Goal: Information Seeking & Learning: Understand process/instructions

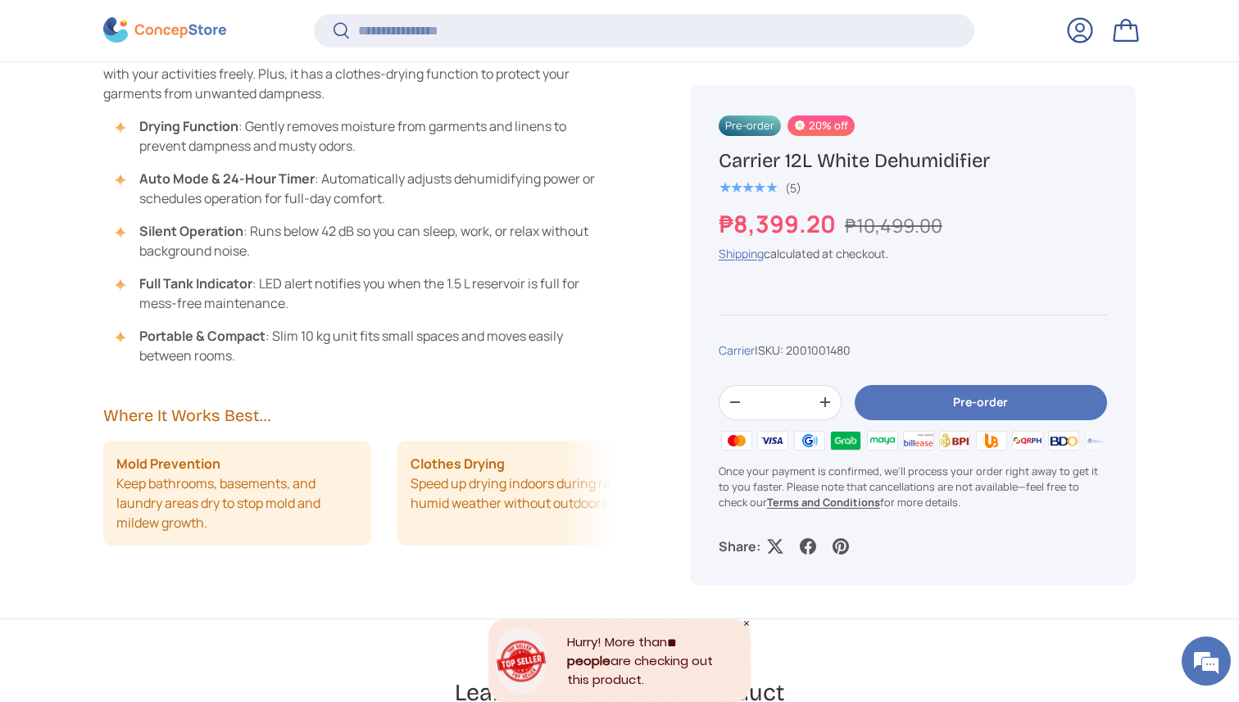
scroll to position [1302, 0]
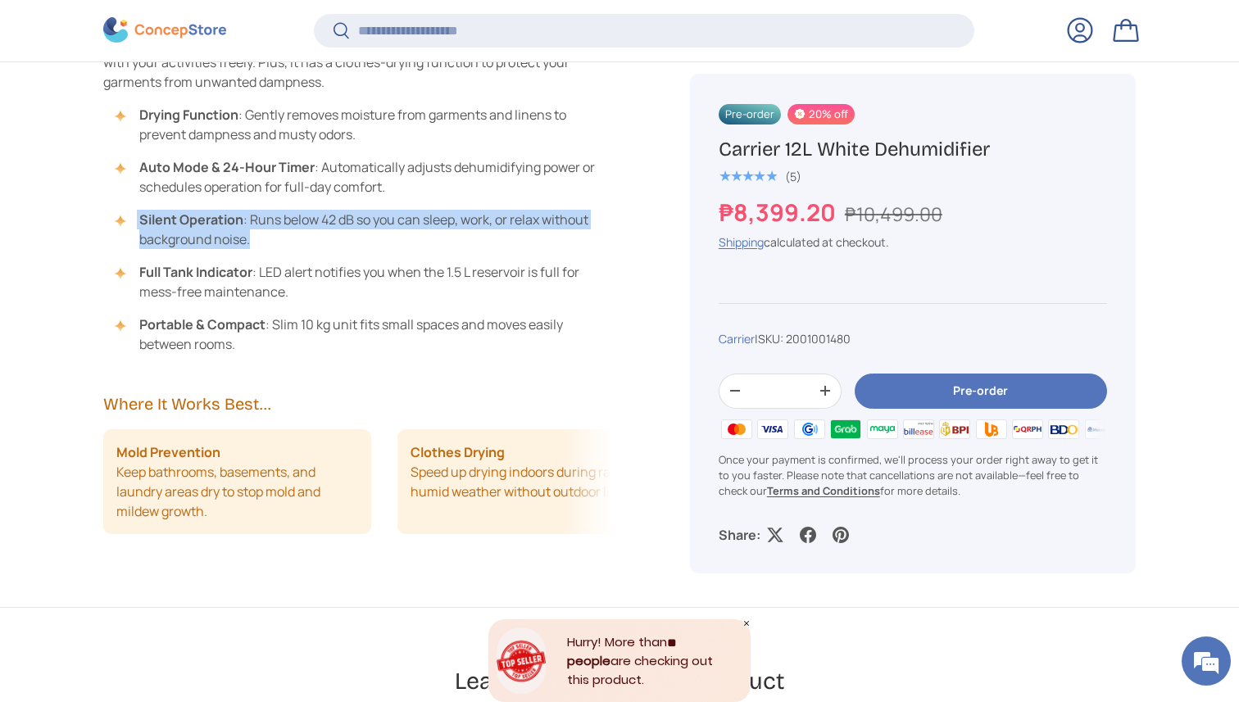
drag, startPoint x: 565, startPoint y: 193, endPoint x: 551, endPoint y: 243, distance: 52.9
click at [551, 243] on ul "Drying Function : Gently removes moisture from garments and linens to prevent d…" at bounding box center [357, 229] width 508 height 249
click at [551, 243] on li "Silent Operation : Runs below 42 dB so you can sleep, work, or relax without ba…" at bounding box center [366, 229] width 492 height 39
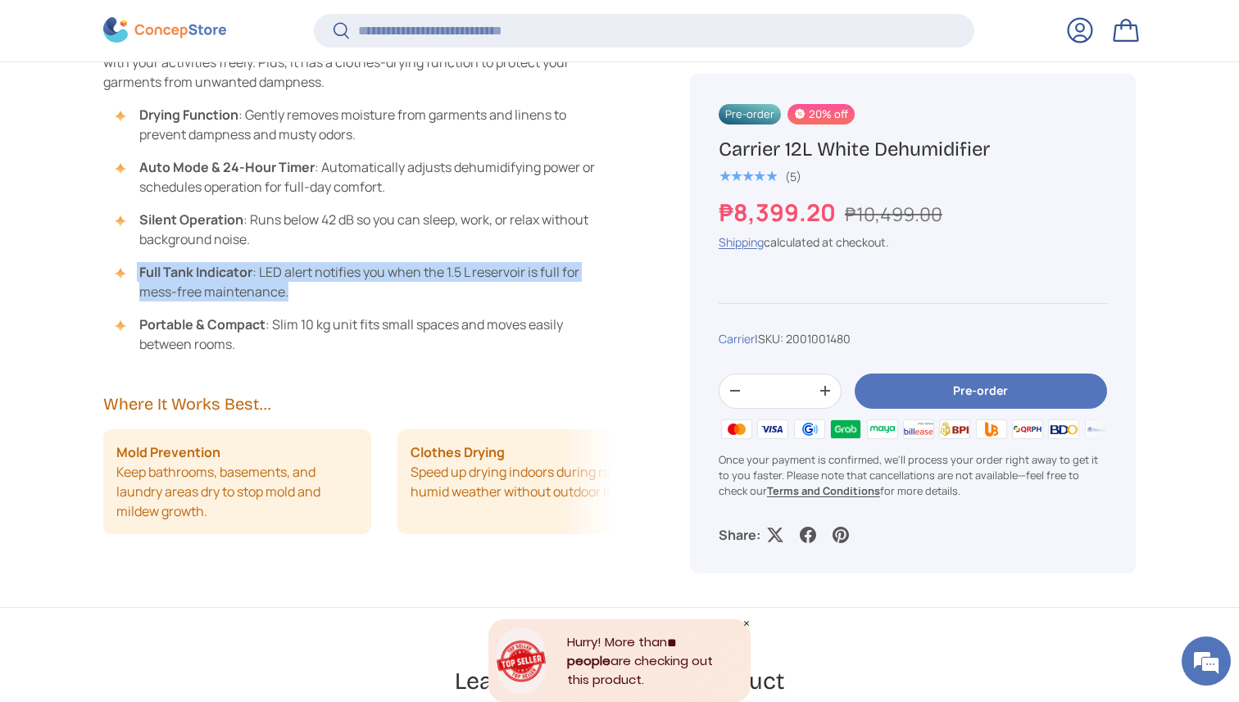
drag, startPoint x: 538, startPoint y: 258, endPoint x: 534, endPoint y: 289, distance: 31.4
click at [534, 289] on ul "Drying Function : Gently removes moisture from garments and linens to prevent d…" at bounding box center [357, 229] width 508 height 249
click at [534, 289] on li "Full Tank Indicator : LED alert notifies you when the 1.5 L reservoir is full f…" at bounding box center [366, 281] width 492 height 39
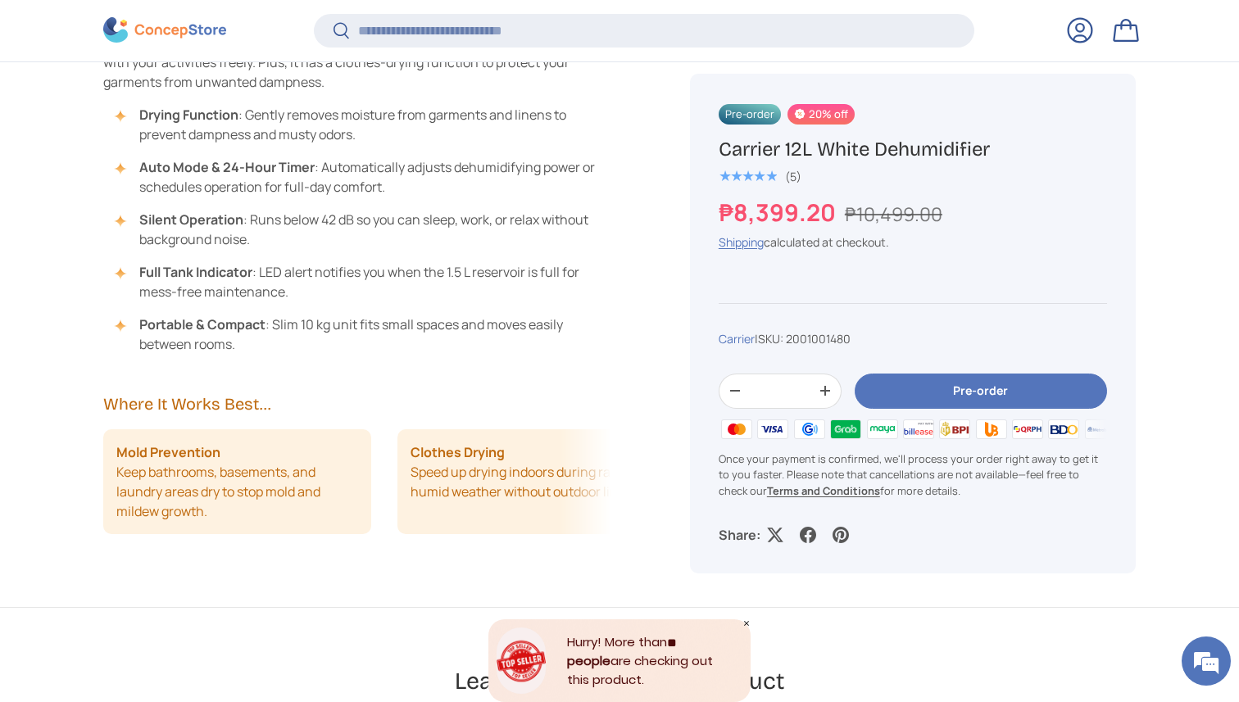
click at [332, 136] on li "Drying Function : Gently removes moisture from garments and linens to prevent d…" at bounding box center [366, 124] width 492 height 39
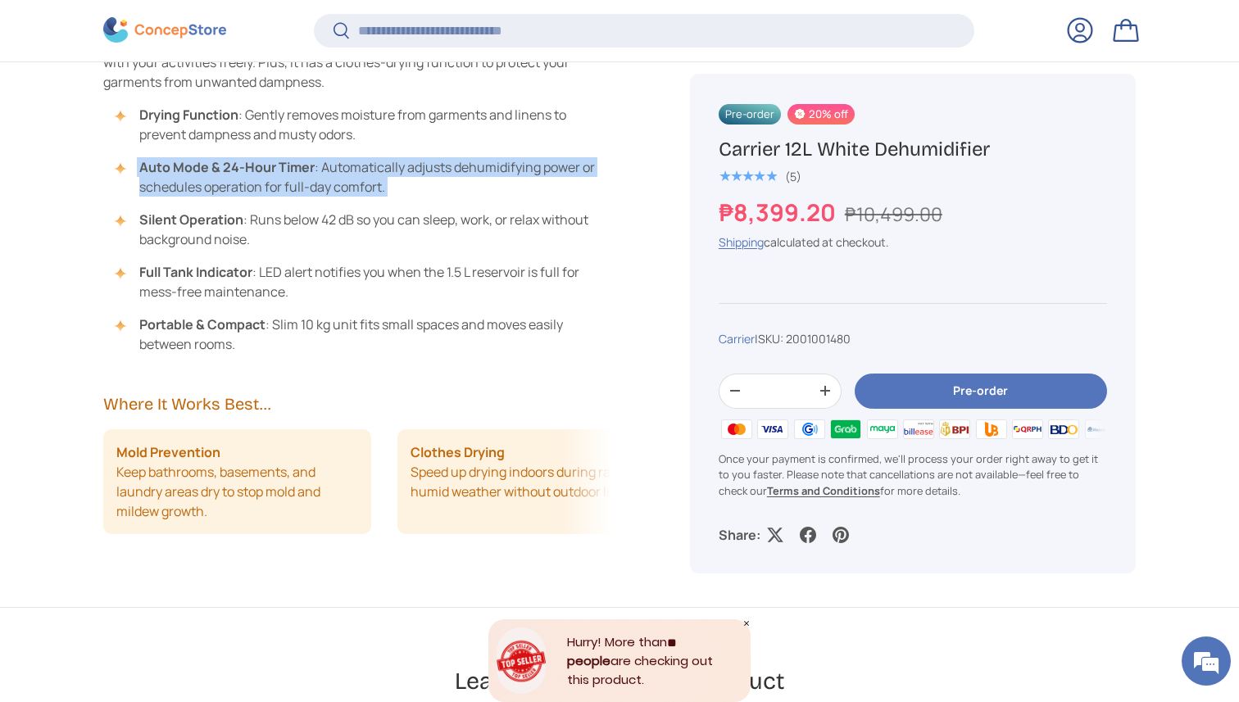
drag, startPoint x: 392, startPoint y: 150, endPoint x: 434, endPoint y: 197, distance: 63.2
click at [434, 197] on ul "Drying Function : Gently removes moisture from garments and linens to prevent d…" at bounding box center [357, 229] width 508 height 249
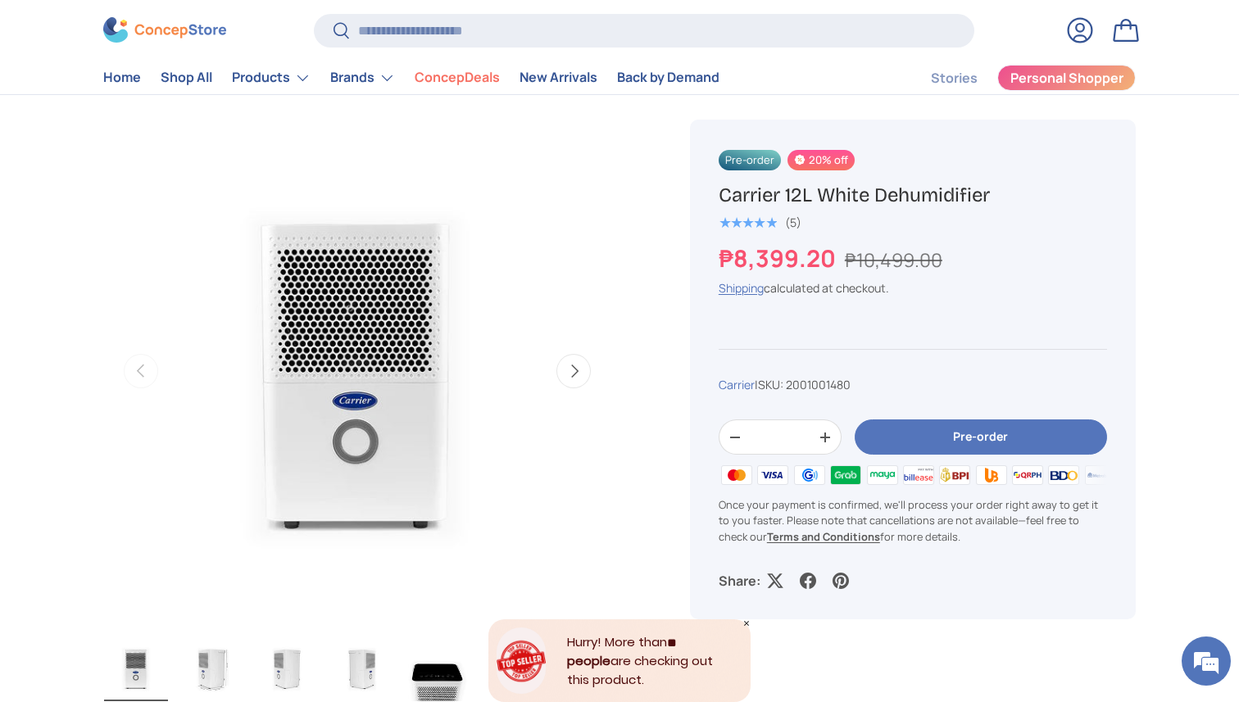
scroll to position [502, 0]
click at [574, 377] on button "Next" at bounding box center [573, 372] width 34 height 34
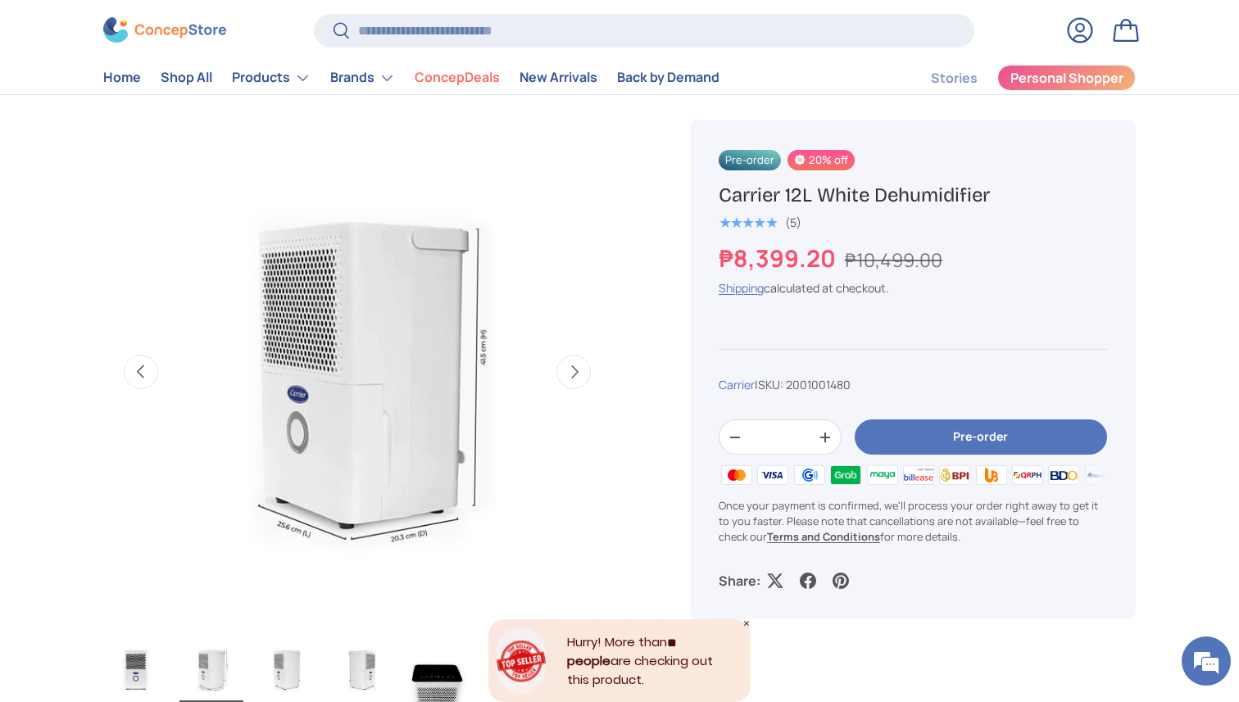
scroll to position [0, 516]
click at [574, 376] on button "Next" at bounding box center [573, 372] width 34 height 34
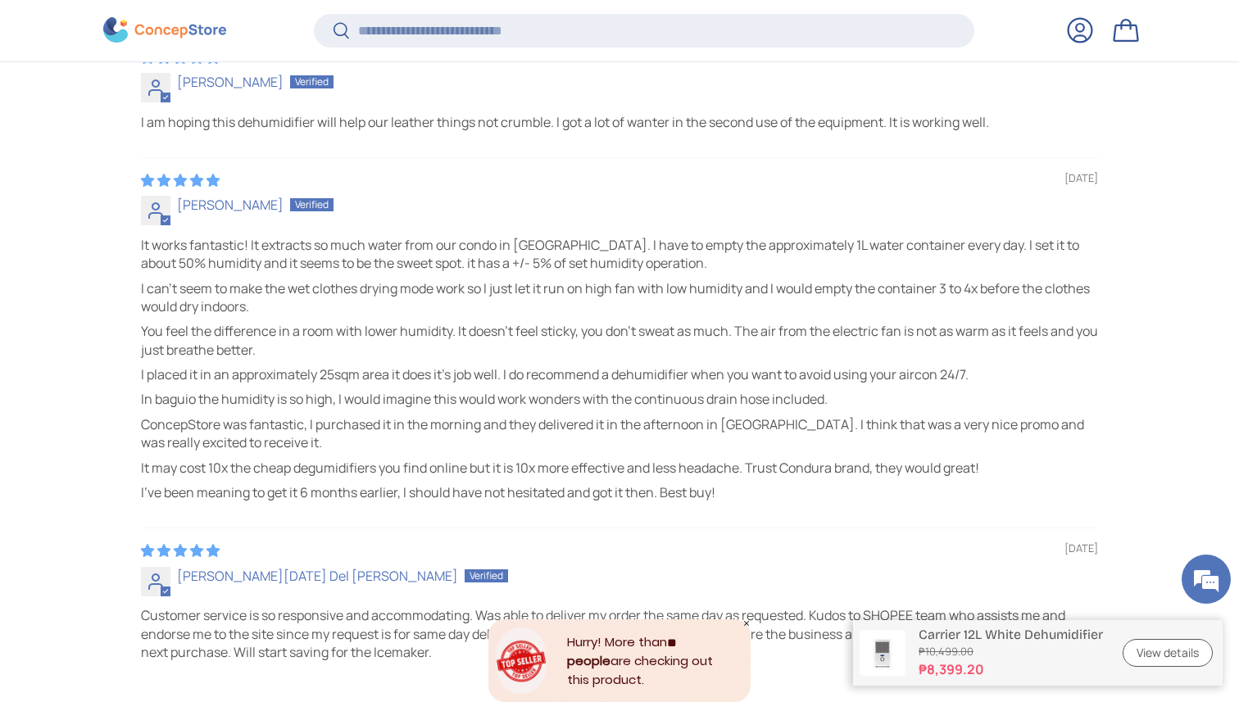
scroll to position [4497, 0]
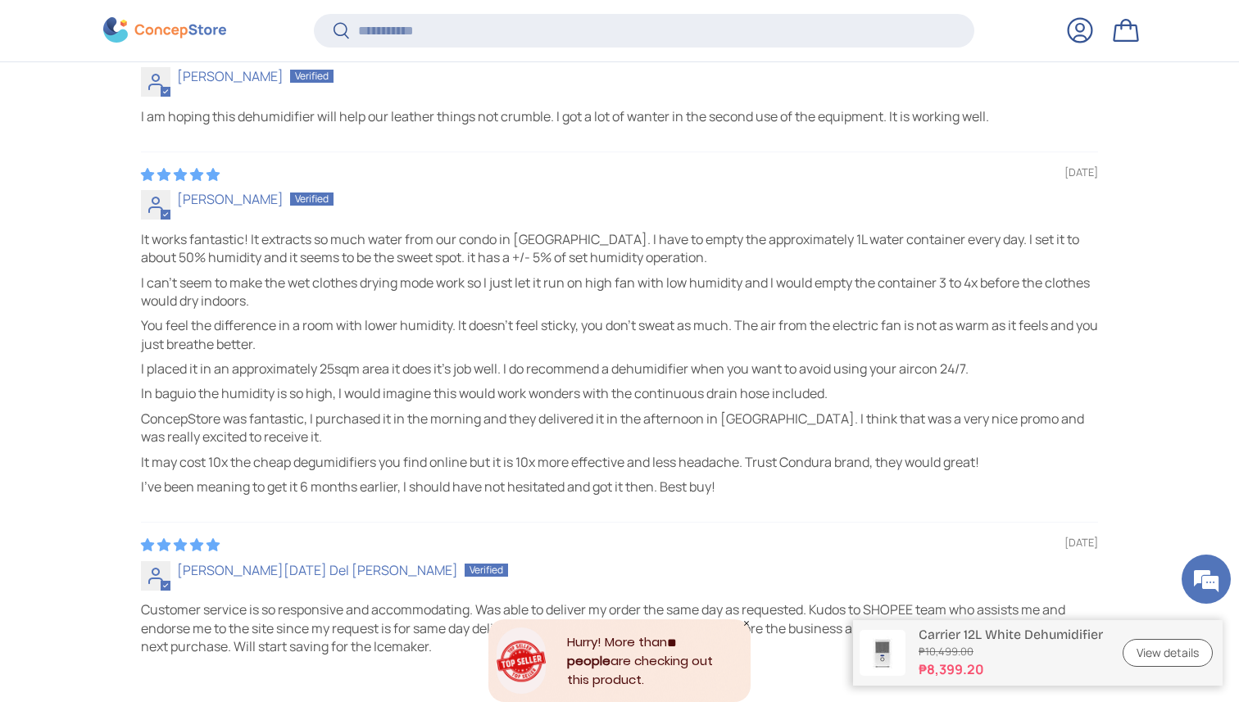
click at [680, 274] on p "I can't seem to make the wet clothes drying mode work so I just let it run on h…" at bounding box center [619, 292] width 957 height 37
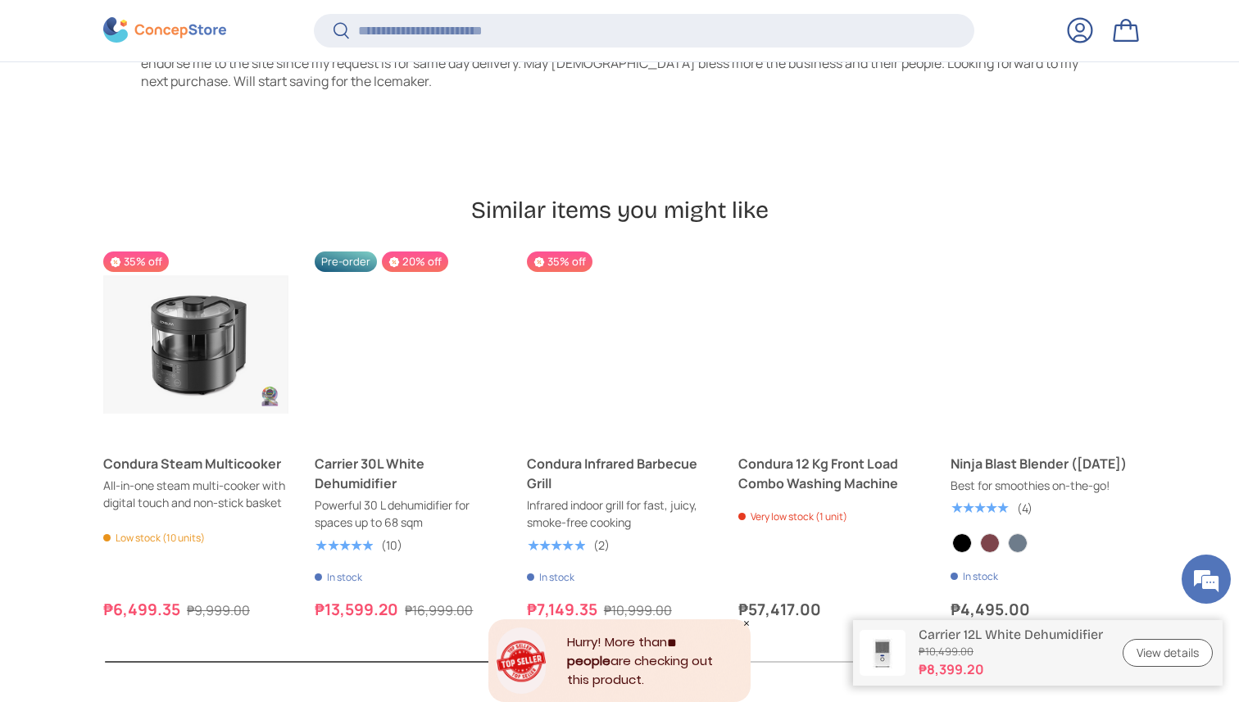
scroll to position [5063, 0]
